Goal: Transaction & Acquisition: Purchase product/service

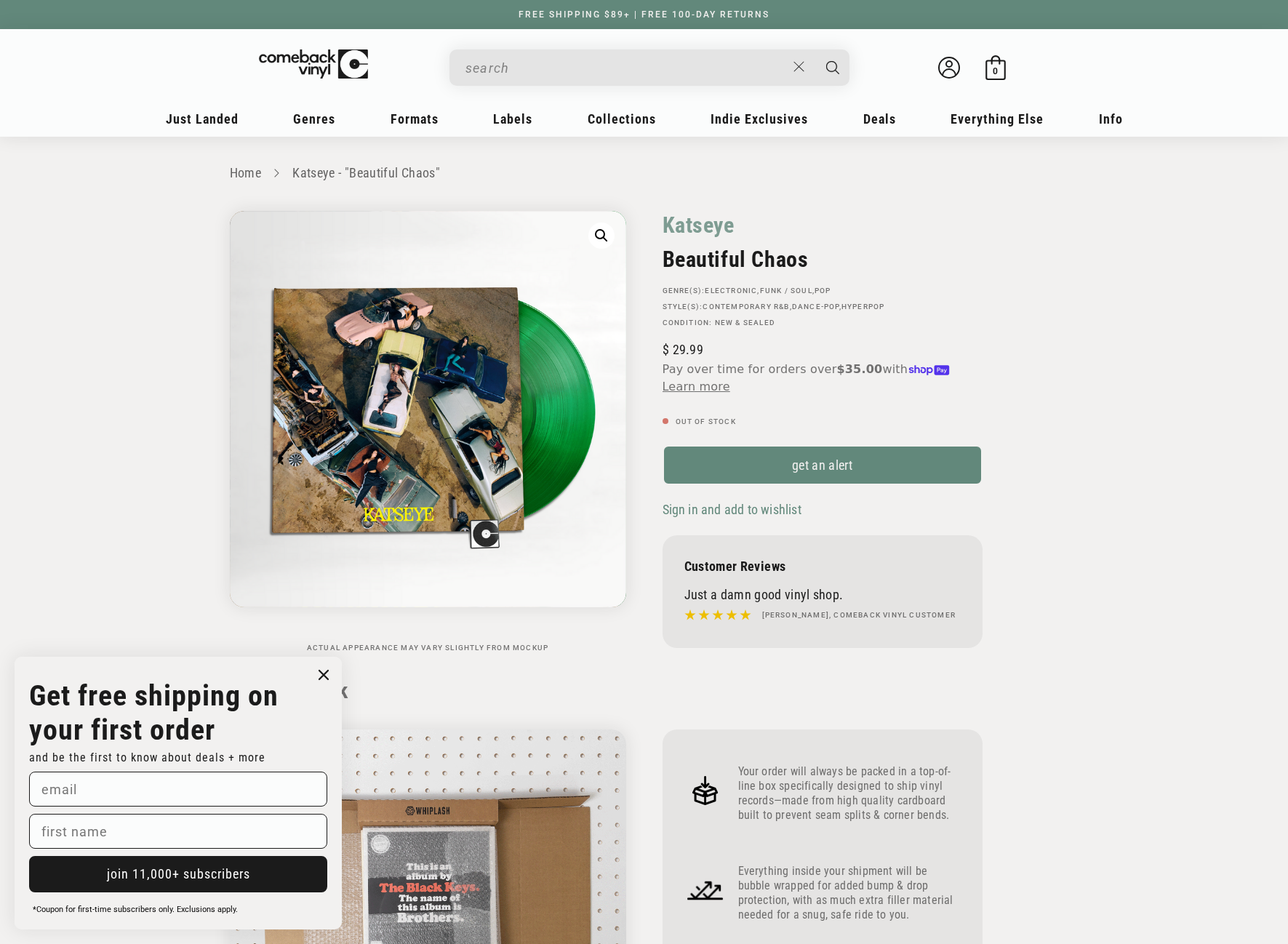
scroll to position [1018, 0]
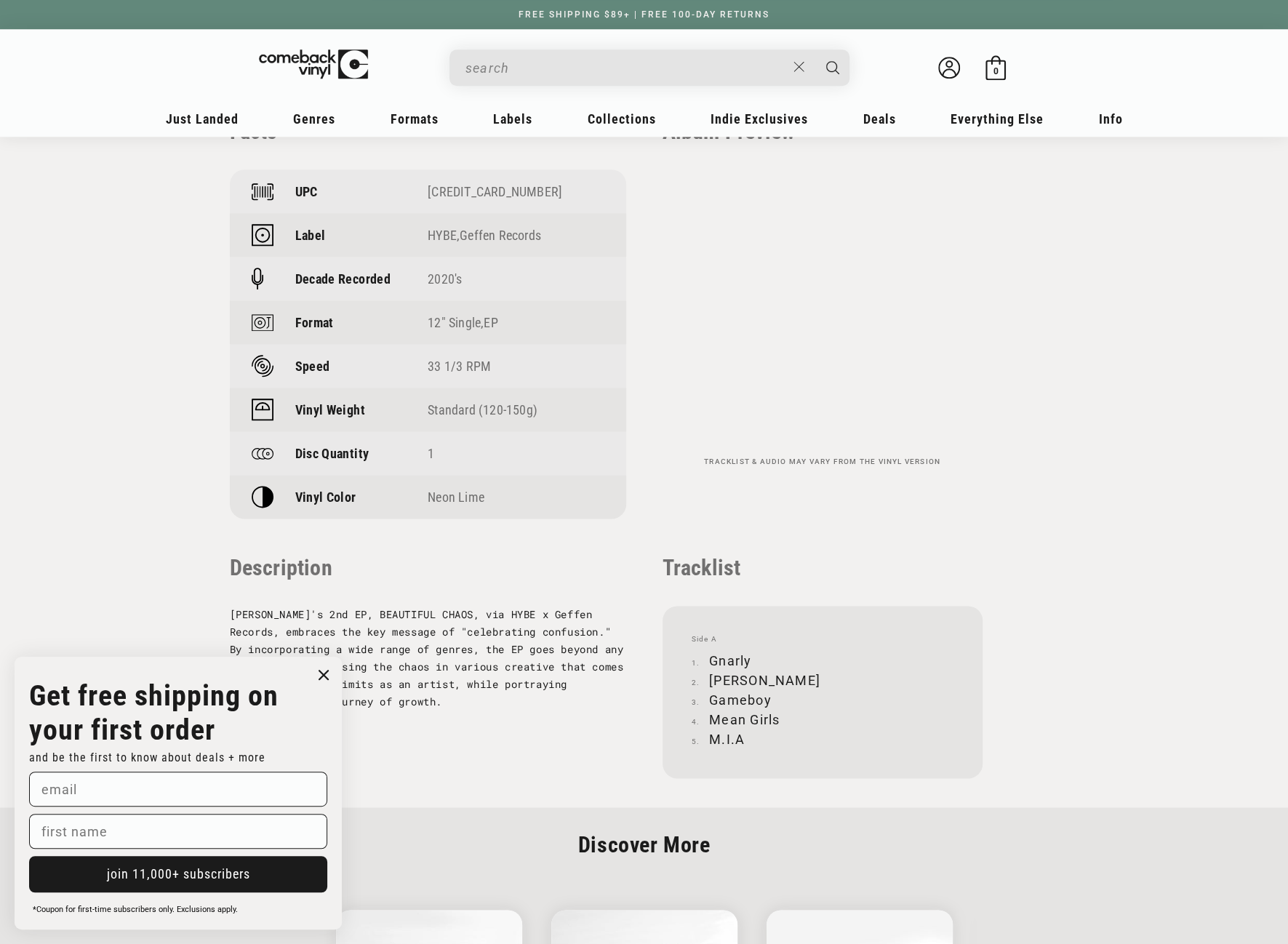
click at [574, 62] on input "When autocomplete results are available use up and down arrows to review and en…" at bounding box center [626, 68] width 321 height 30
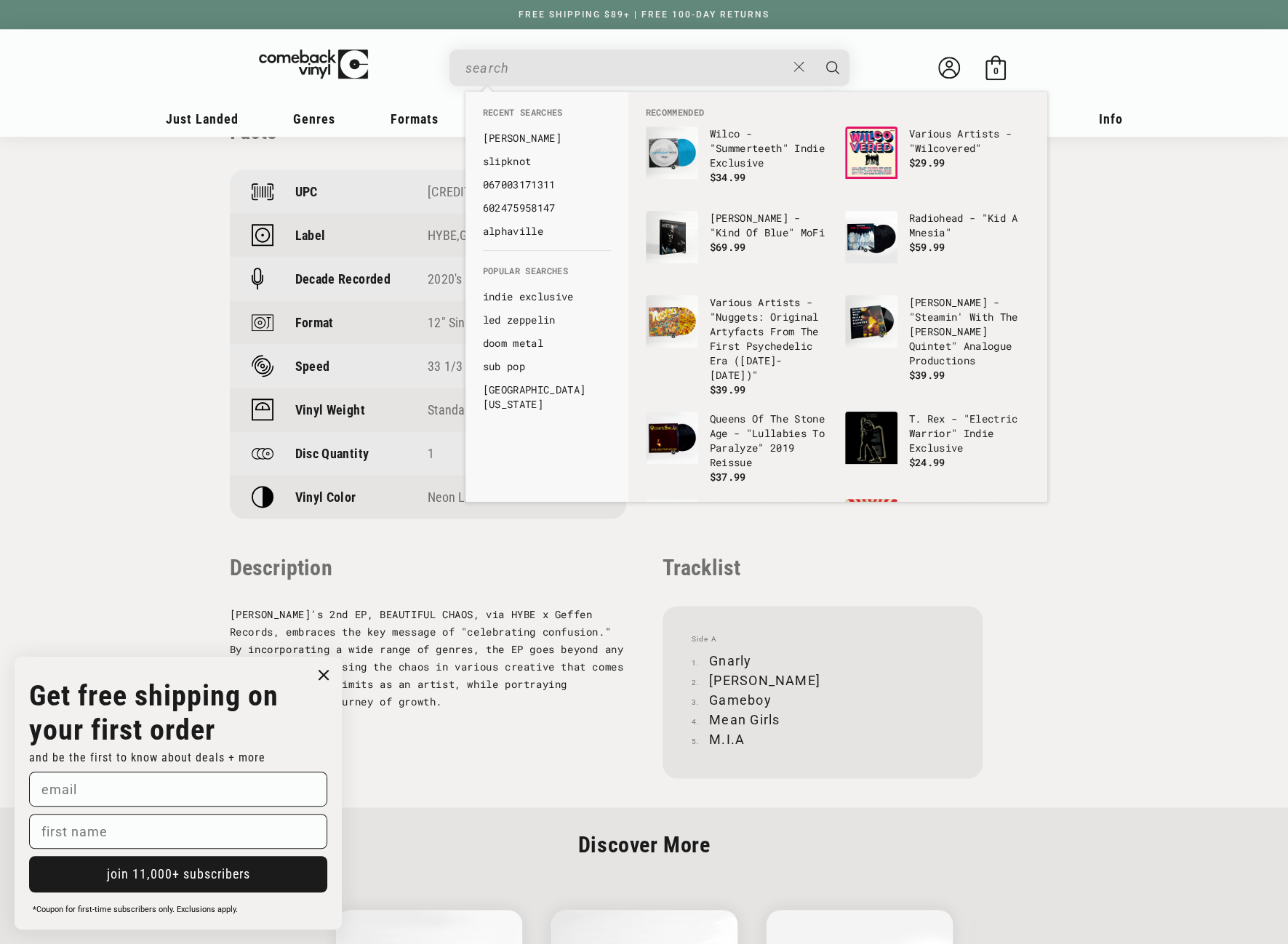
paste input "LE SSERAFIM"
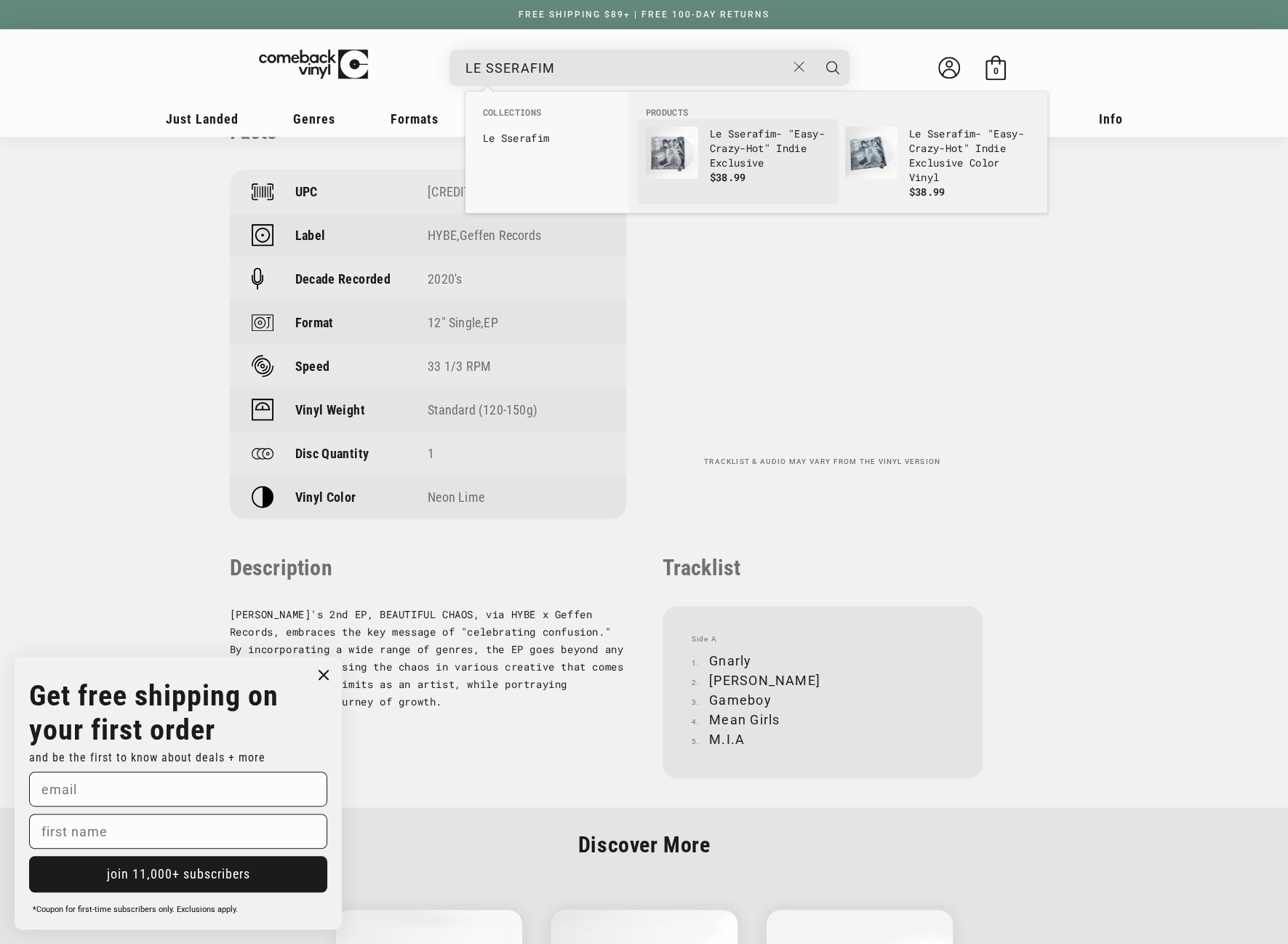
type input "LE SSERAFIM"
click at [767, 162] on p "Le Sserafim - "Easy-Crazy-Hot" Indie Exclusive" at bounding box center [771, 148] width 121 height 44
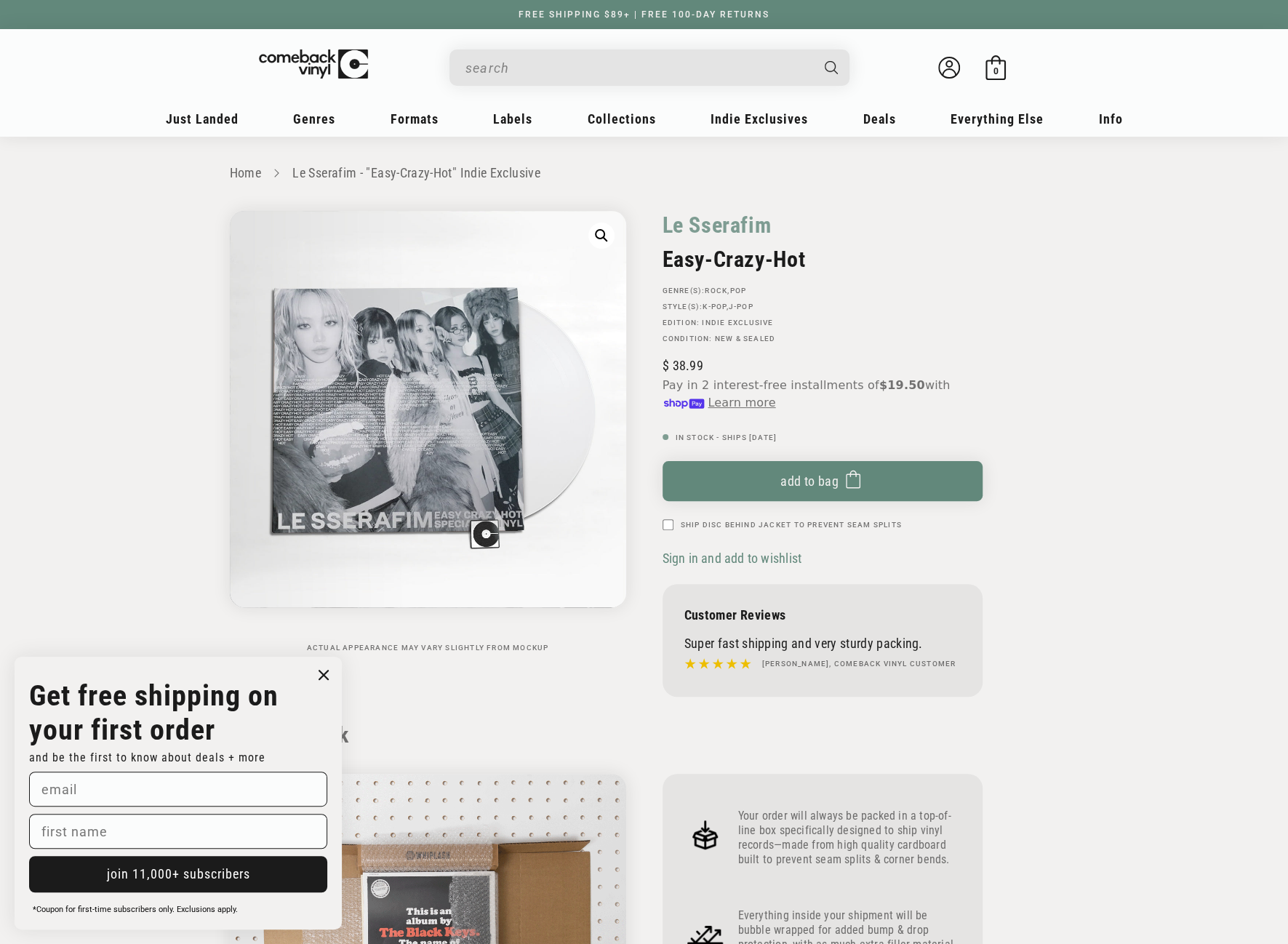
click at [562, 72] on input "When autocomplete results are available use up and down arrows to review and en…" at bounding box center [637, 68] width 345 height 30
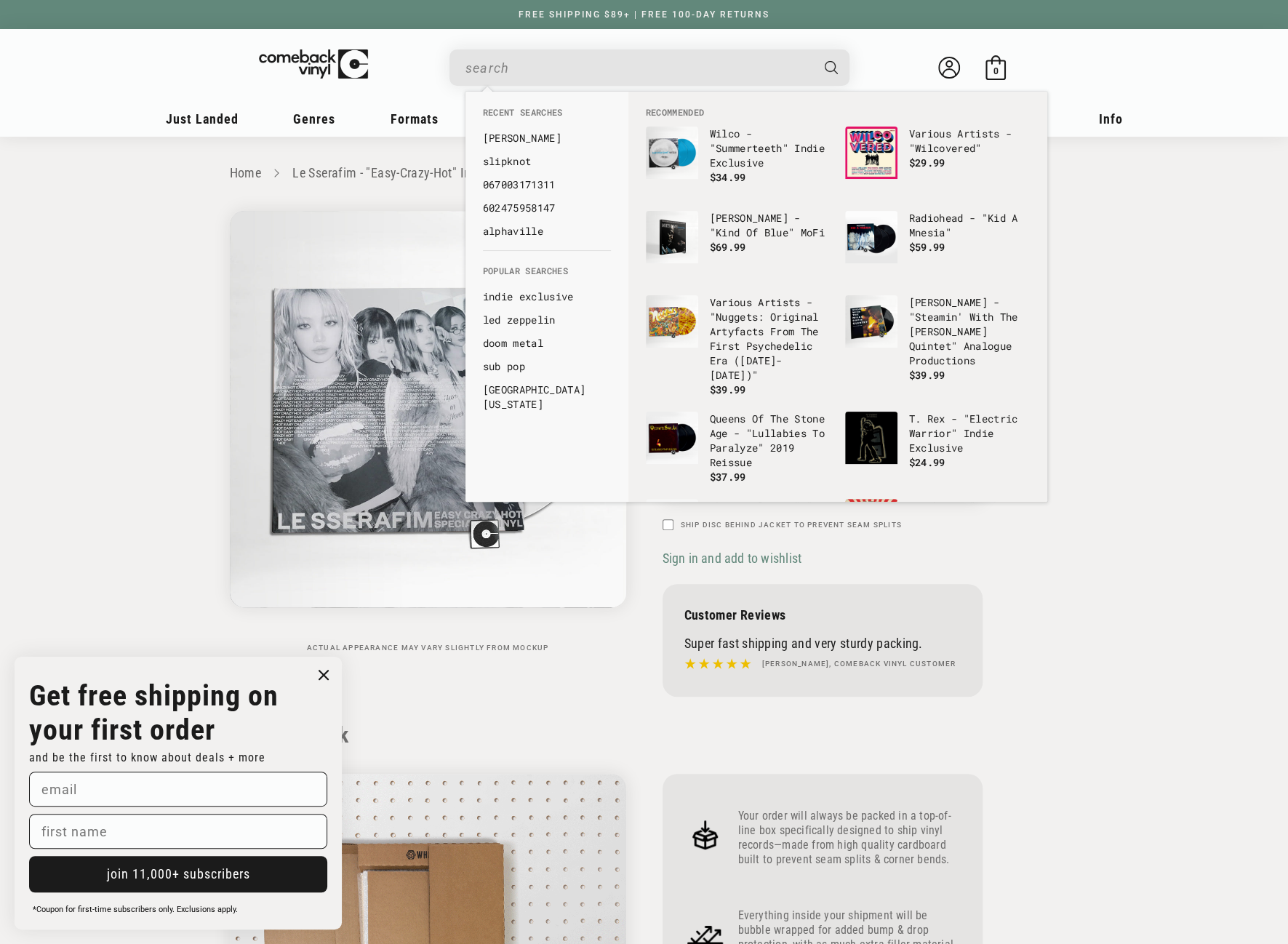
paste input "LE SSERAFIM"
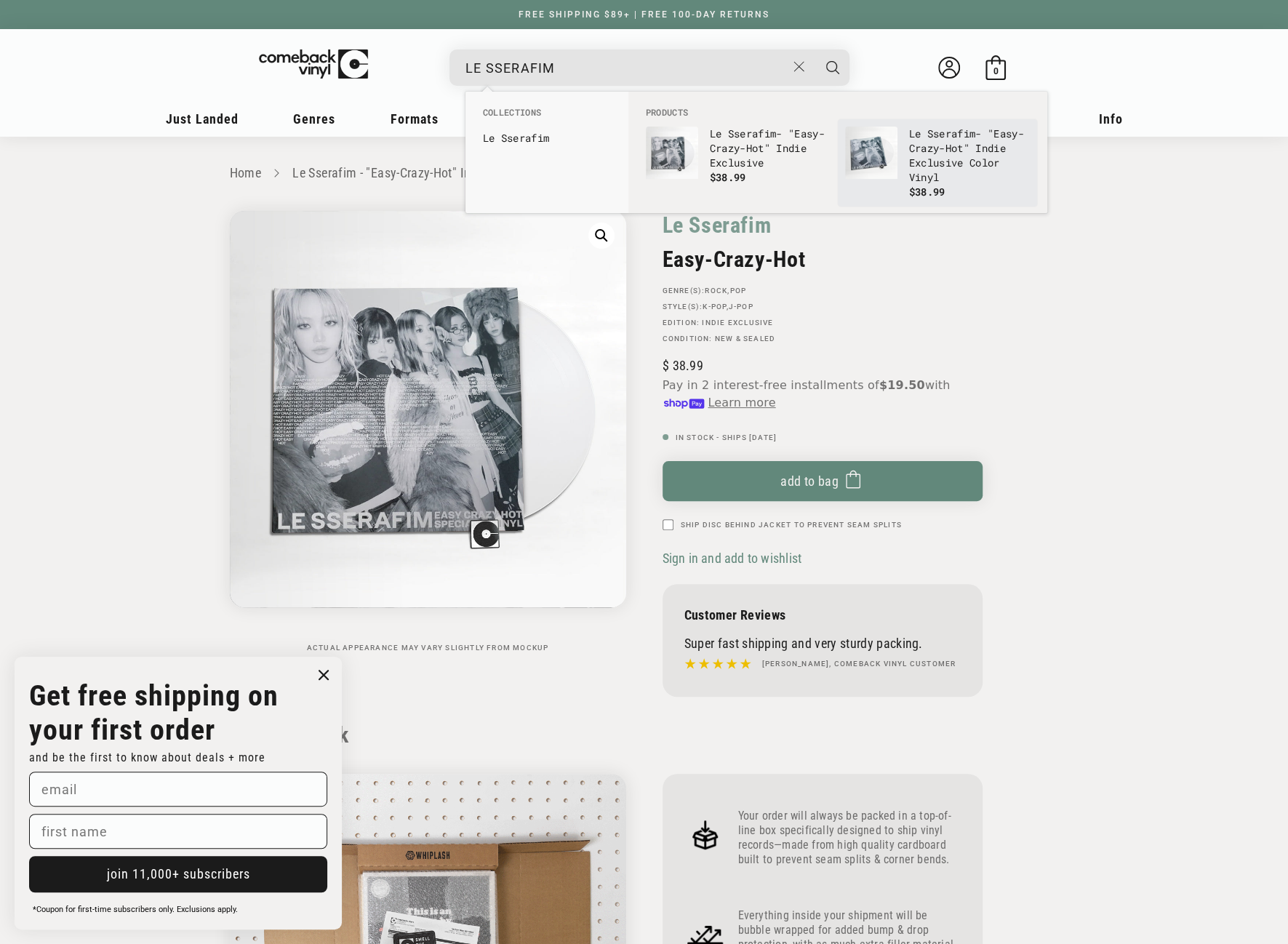
type input "LE SSERAFIM"
click at [869, 147] on img "Products" at bounding box center [872, 153] width 53 height 53
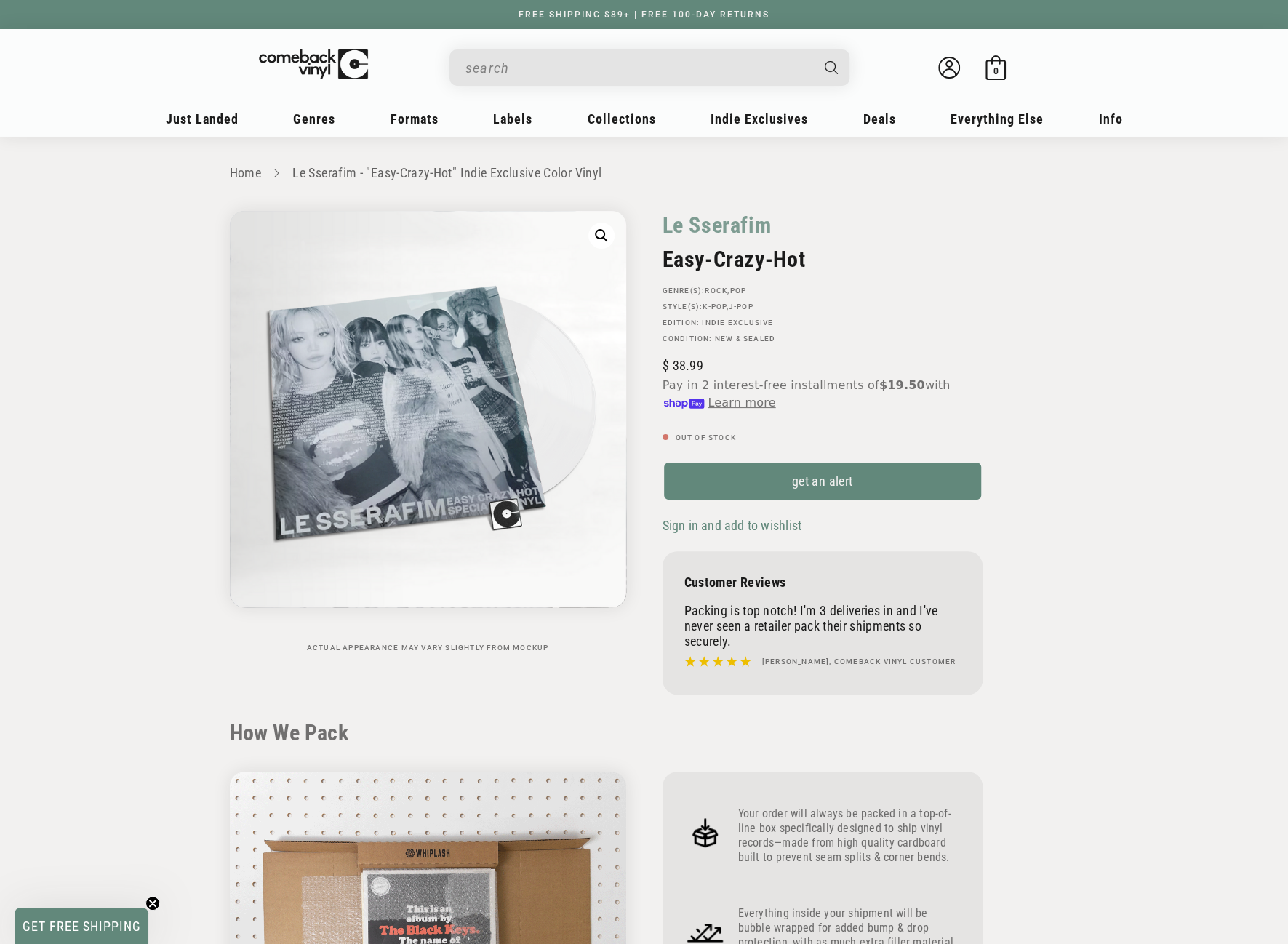
click at [480, 60] on input "When autocomplete results are available use up and down arrows to review and en…" at bounding box center [637, 68] width 345 height 30
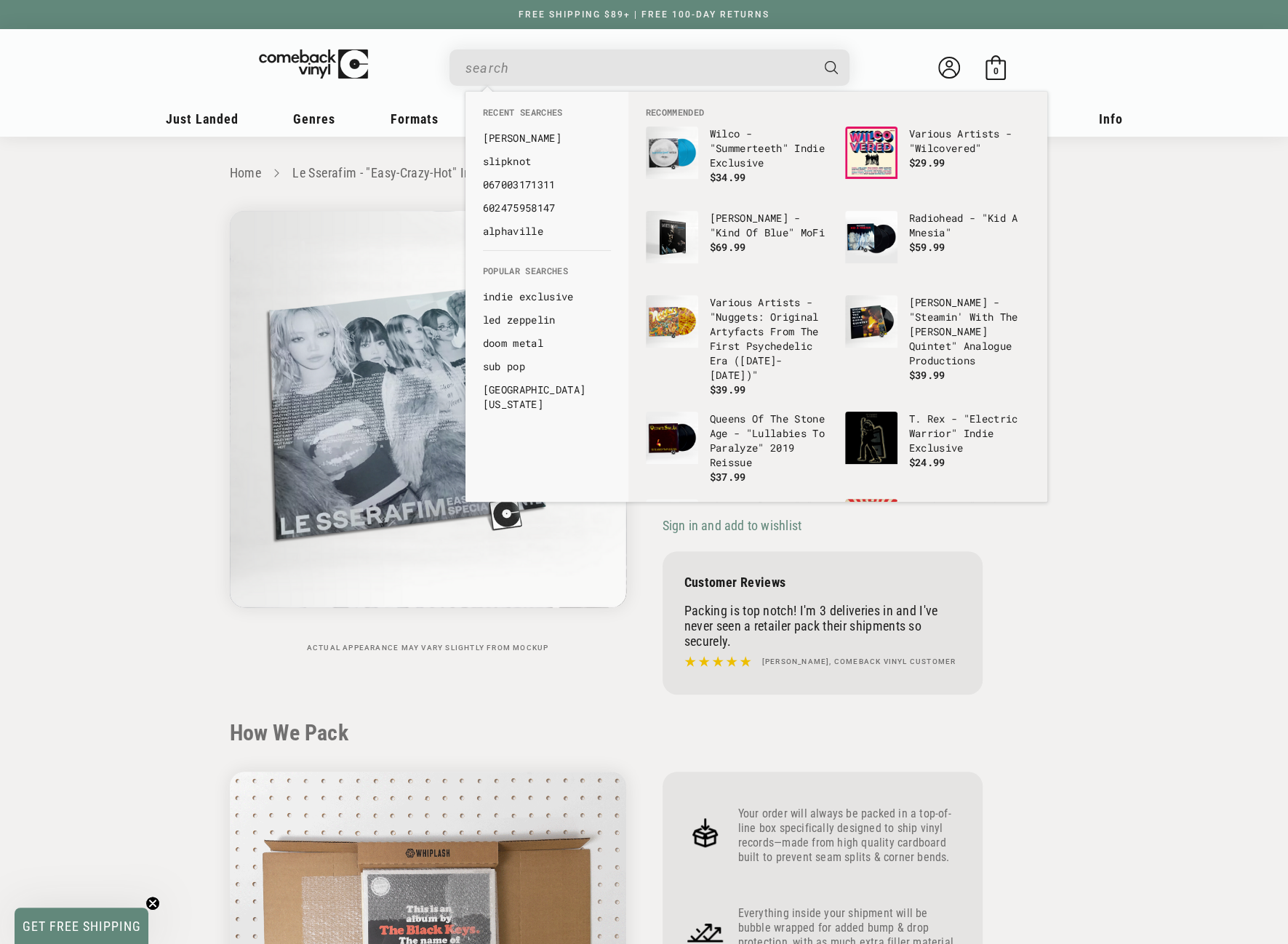
paste input "LE SSERAFIM"
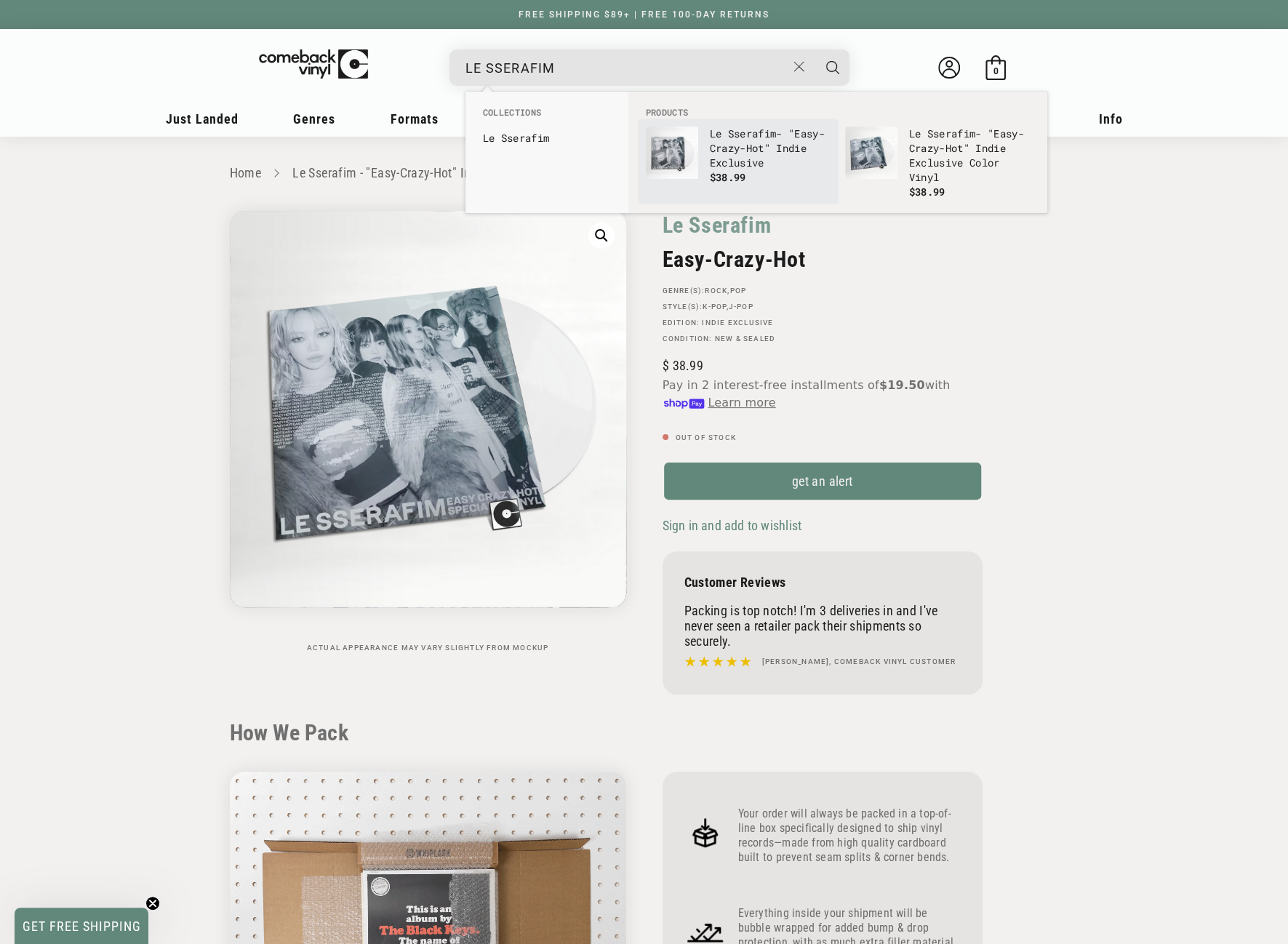
type input "LE SSERAFIM"
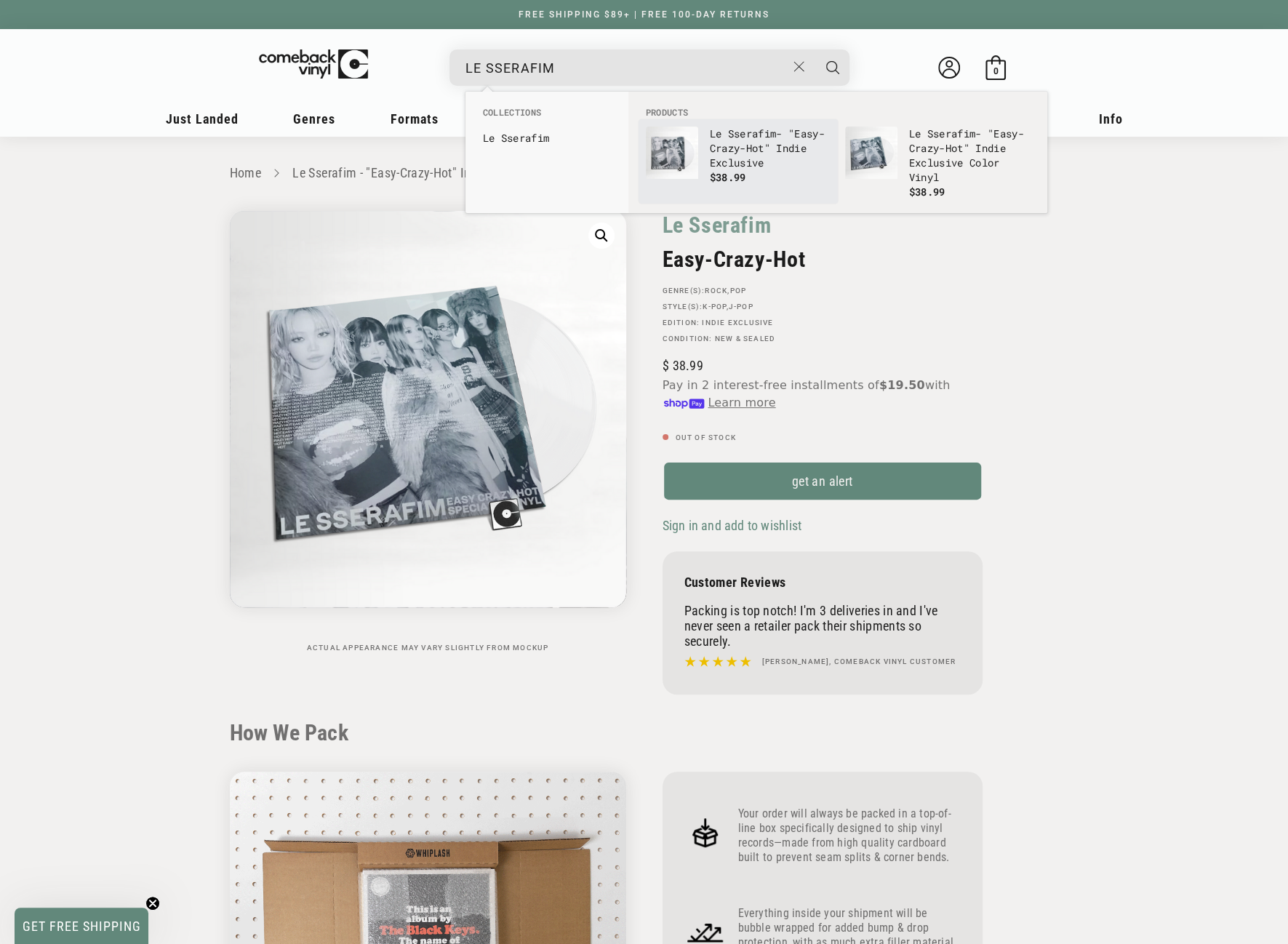
click at [678, 146] on img "Products" at bounding box center [672, 153] width 53 height 53
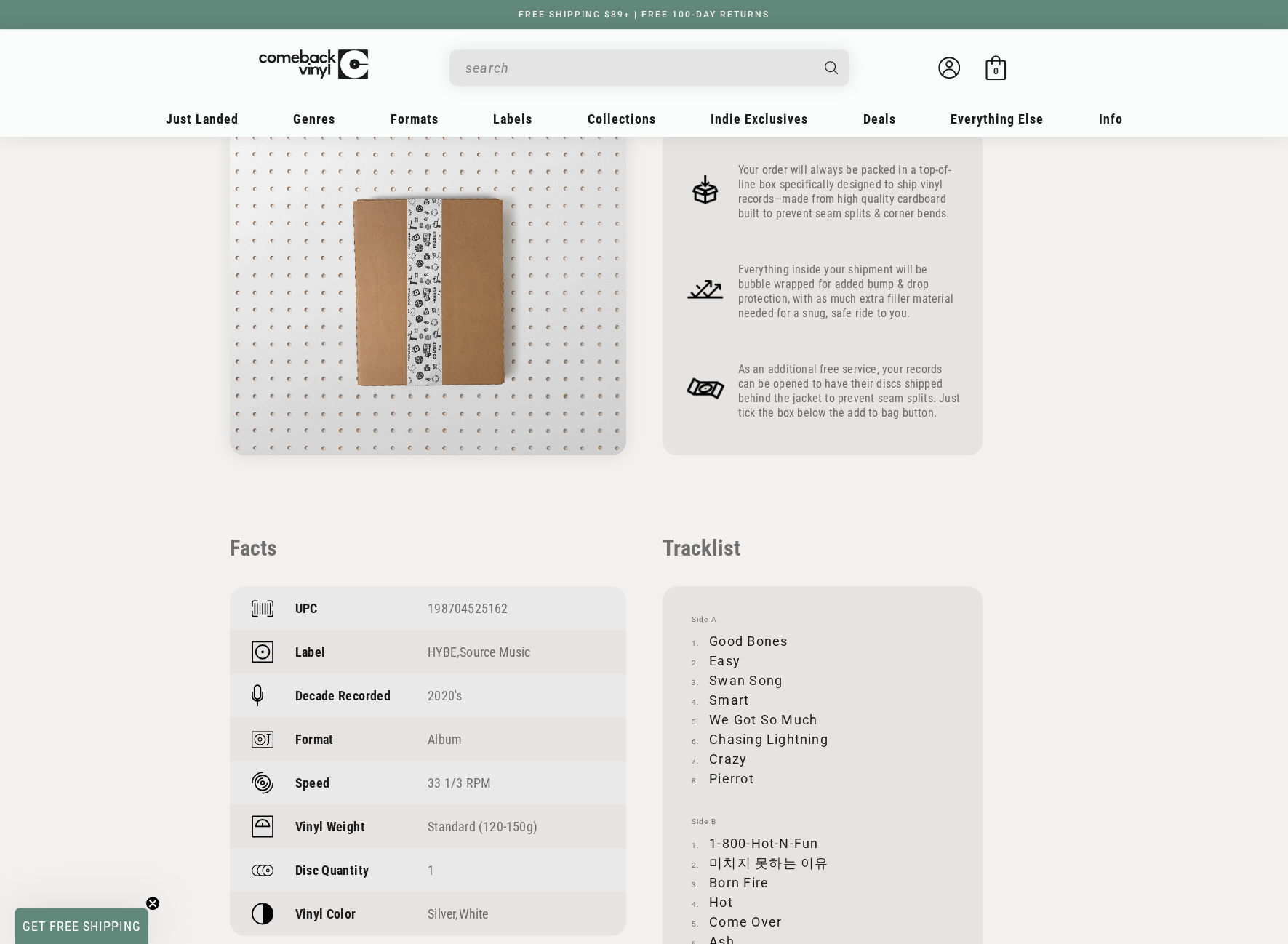
scroll to position [654, 0]
